Goal: Task Accomplishment & Management: Manage account settings

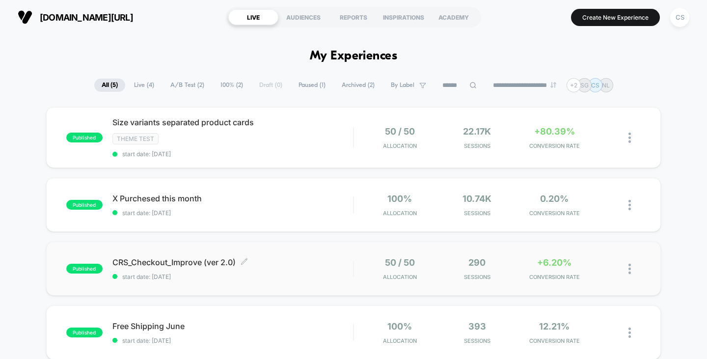
click at [203, 264] on span "CRS_Checkout_Improve (ver 2.0) Click to edit experience details" at bounding box center [232, 262] width 241 height 10
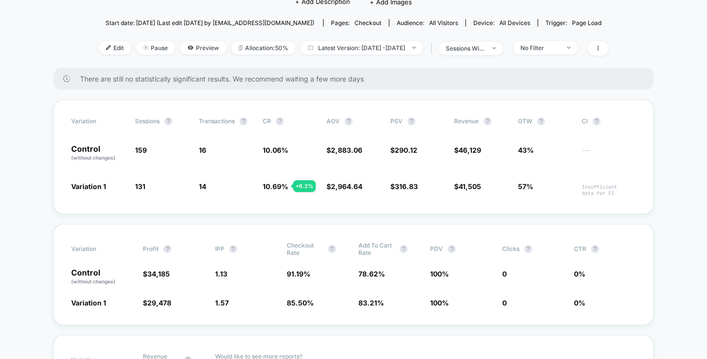
scroll to position [49, 0]
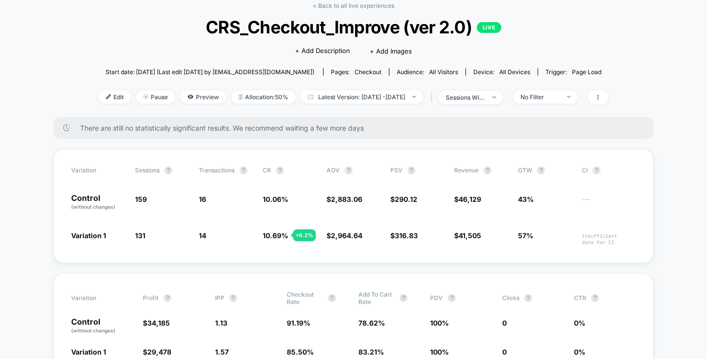
click at [553, 103] on div "Edit Pause Preview Allocation: 50% Latest Version: Sep 8, 2025 - Sep 29, 2025 |…" at bounding box center [354, 97] width 510 height 14
click at [551, 96] on div "No Filter" at bounding box center [539, 96] width 39 height 7
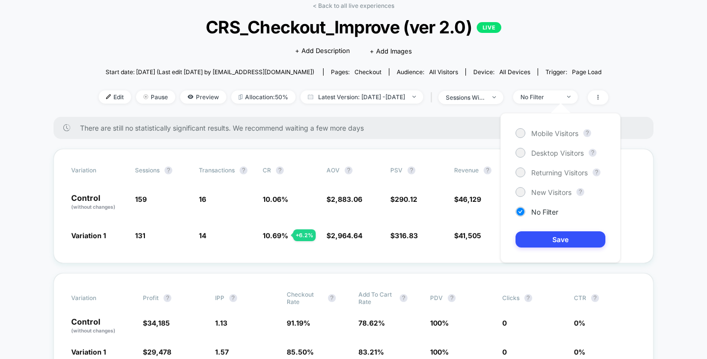
click at [545, 139] on div "Mobile Visitors ? Desktop Visitors ? Returning Visitors ? New Visitors ? No Fil…" at bounding box center [560, 188] width 120 height 150
click at [545, 135] on span "Mobile Visitors" at bounding box center [554, 133] width 47 height 8
click at [564, 239] on button "Save" at bounding box center [561, 239] width 90 height 16
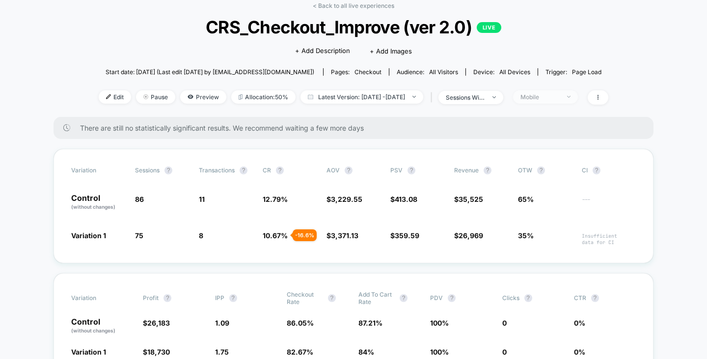
click at [560, 98] on div "Mobile" at bounding box center [539, 96] width 39 height 7
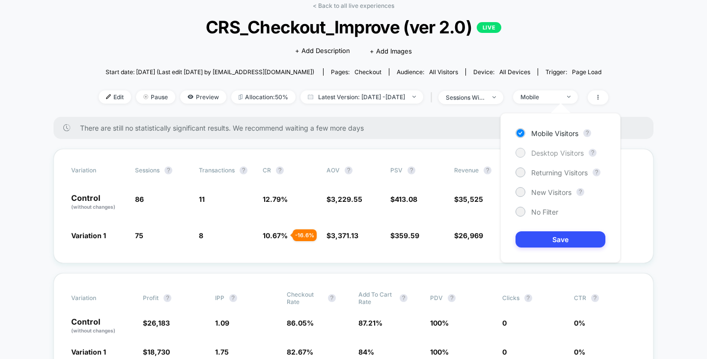
click at [546, 156] on span "Desktop Visitors" at bounding box center [557, 153] width 53 height 8
click at [550, 239] on button "Save" at bounding box center [561, 239] width 90 height 16
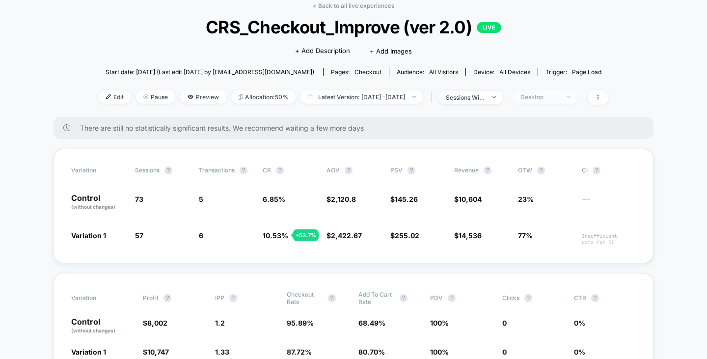
click at [536, 94] on span "Desktop" at bounding box center [545, 96] width 65 height 13
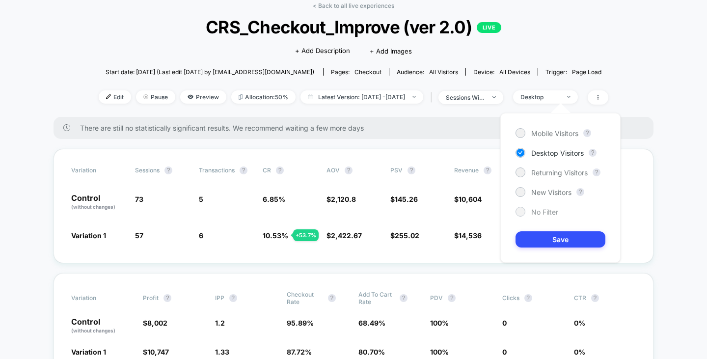
click at [550, 210] on span "No Filter" at bounding box center [544, 212] width 27 height 8
click at [554, 240] on button "Save" at bounding box center [561, 239] width 90 height 16
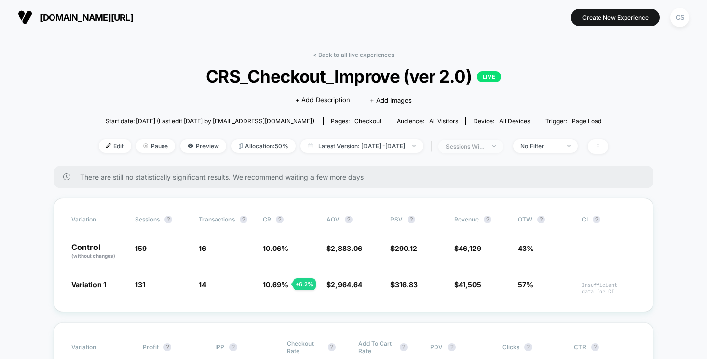
click at [503, 143] on span "sessions with impression" at bounding box center [470, 146] width 65 height 13
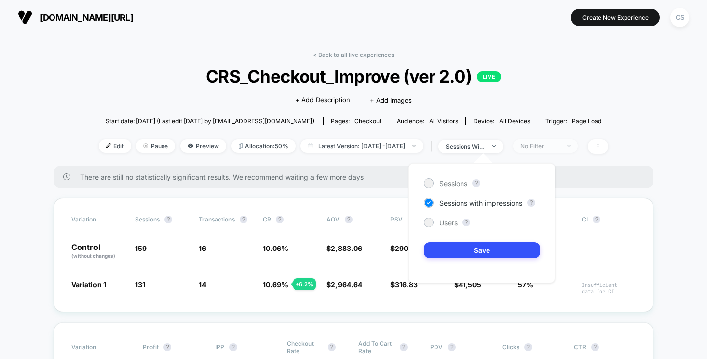
click at [568, 151] on span "No Filter" at bounding box center [545, 145] width 65 height 13
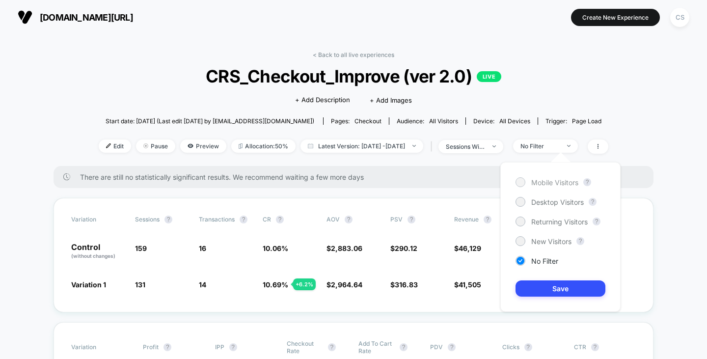
click at [554, 178] on div "Mobile Visitors" at bounding box center [547, 182] width 63 height 10
click at [564, 294] on button "Save" at bounding box center [561, 288] width 90 height 16
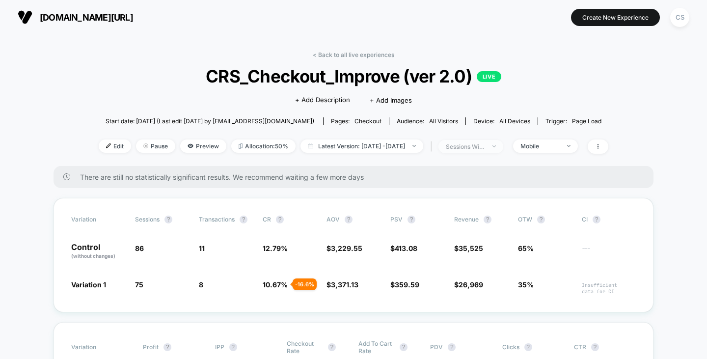
click at [503, 140] on span "sessions with impression" at bounding box center [470, 146] width 65 height 13
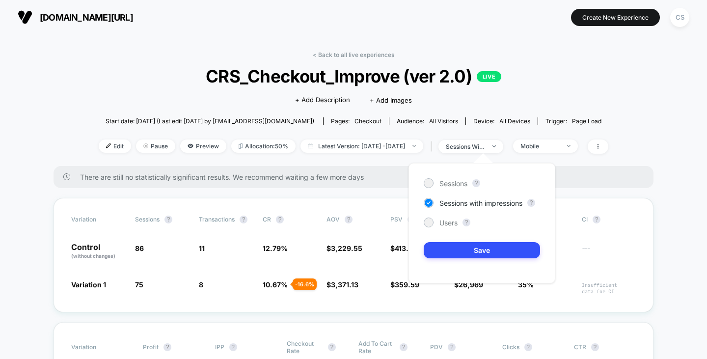
click at [566, 138] on div "< Back to all live experiences CRS_Checkout_Improve (ver 2.0) LIVE Click to edi…" at bounding box center [354, 108] width 510 height 115
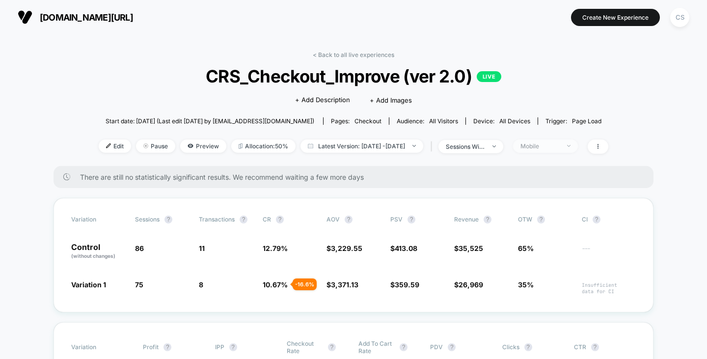
click at [560, 143] on div "Mobile" at bounding box center [539, 145] width 39 height 7
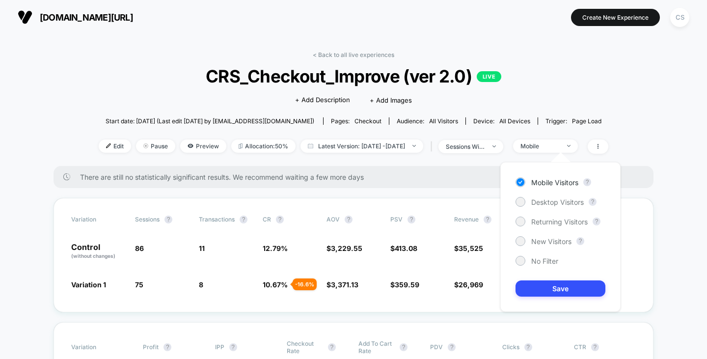
click at [556, 196] on div "Mobile Visitors ? Desktop Visitors ? Returning Visitors ? New Visitors ? No Fil…" at bounding box center [560, 237] width 120 height 150
click at [556, 199] on span "Desktop Visitors" at bounding box center [557, 202] width 53 height 8
click at [552, 294] on button "Save" at bounding box center [561, 288] width 90 height 16
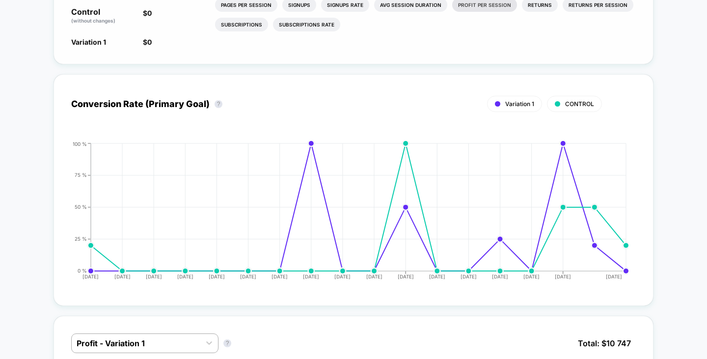
scroll to position [491, 0]
